Goal: Information Seeking & Learning: Learn about a topic

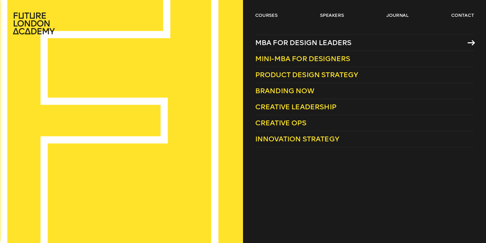
click at [324, 42] on span "MBA for Design Leaders" at bounding box center [303, 42] width 96 height 8
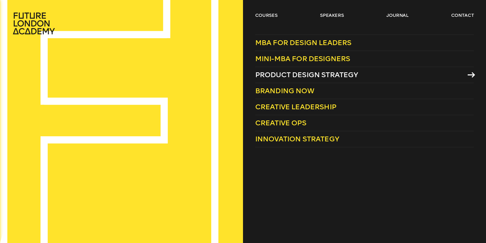
click at [273, 73] on span "Product Design Strategy" at bounding box center [306, 74] width 103 height 8
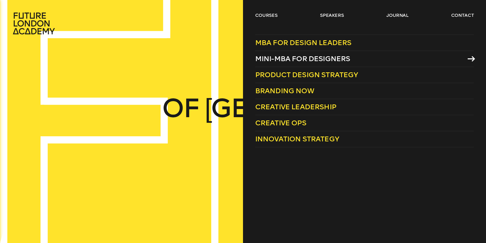
click at [294, 54] on span "Mini-MBA for Designers" at bounding box center [302, 58] width 95 height 8
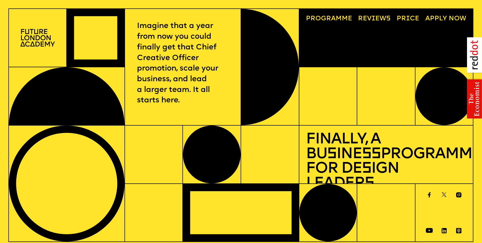
click at [331, 18] on link "Progr a mme" at bounding box center [329, 18] width 53 height 13
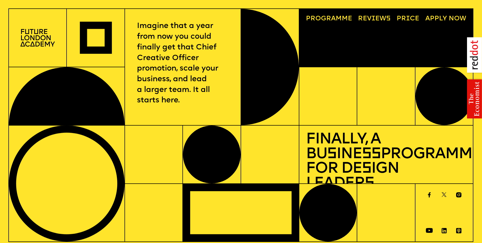
click at [333, 17] on span "a" at bounding box center [333, 18] width 5 height 7
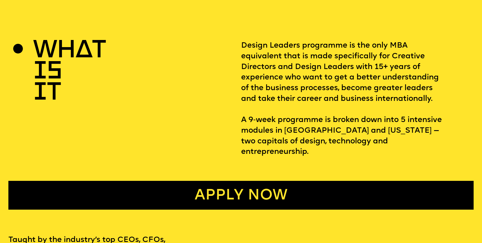
scroll to position [165, 0]
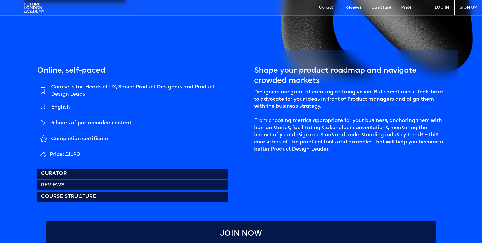
scroll to position [228, 0]
click at [169, 196] on link "Course structure" at bounding box center [133, 196] width 192 height 10
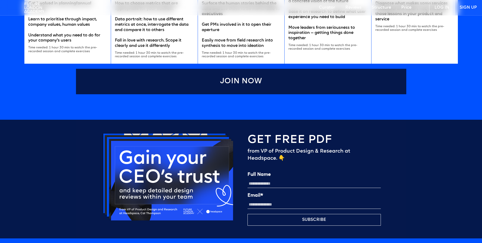
scroll to position [1123, 0]
